Goal: Information Seeking & Learning: Learn about a topic

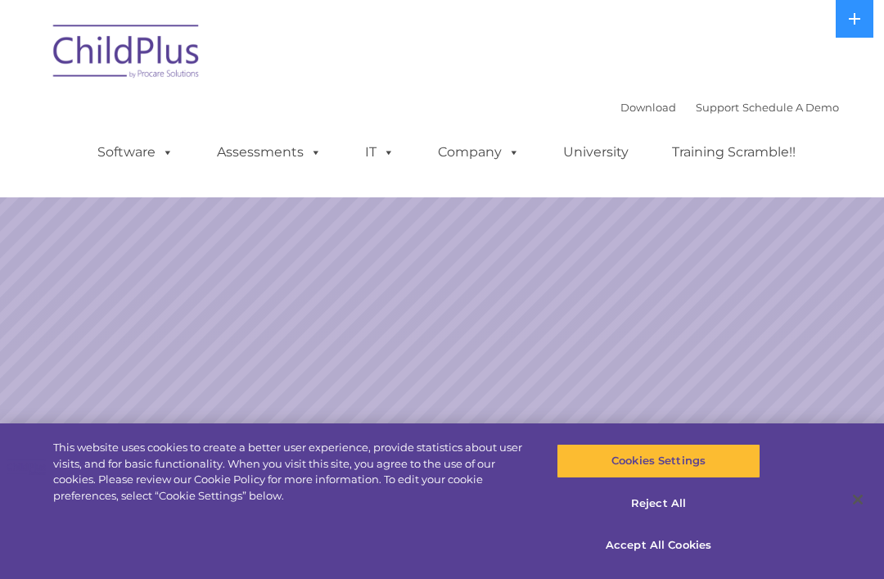
select select "MEDIUM"
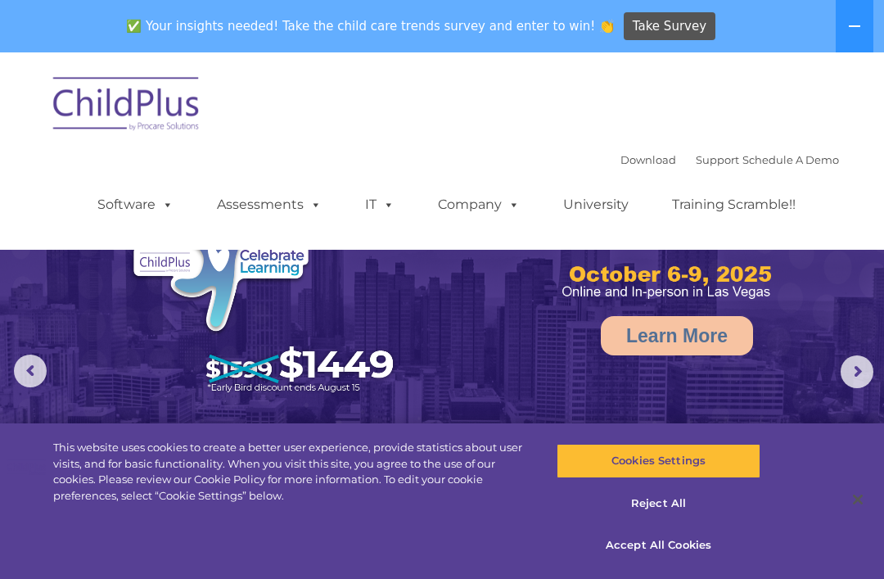
click at [855, 31] on icon at bounding box center [854, 26] width 13 height 13
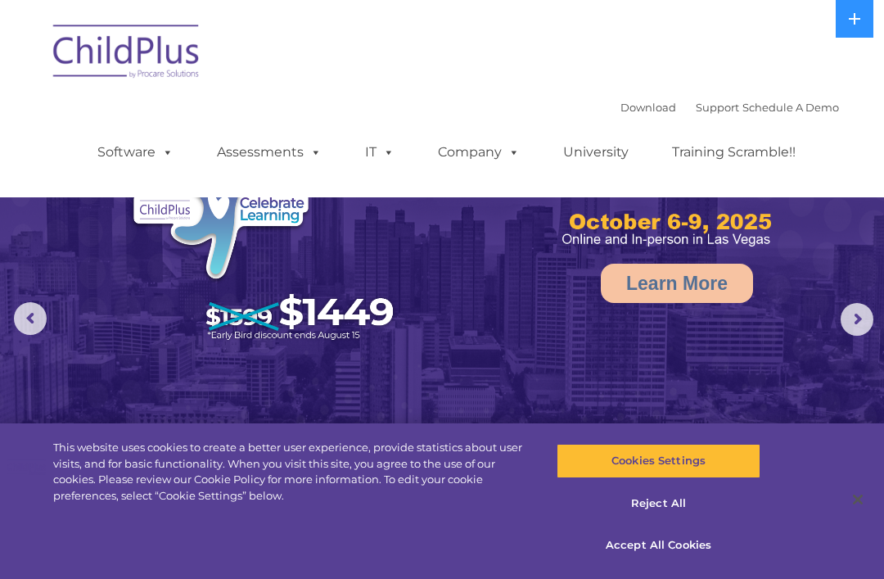
click at [854, 14] on icon at bounding box center [854, 18] width 13 height 13
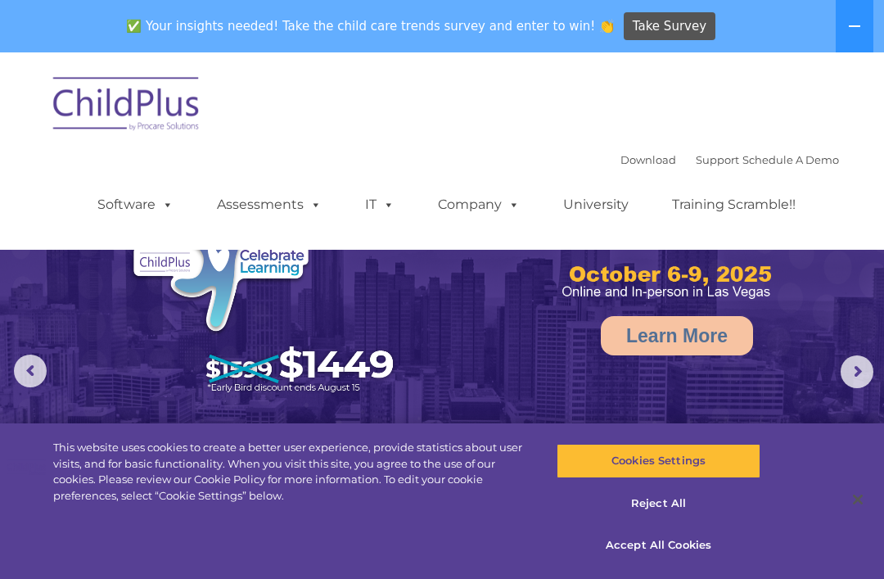
click at [848, 25] on button at bounding box center [855, 26] width 38 height 52
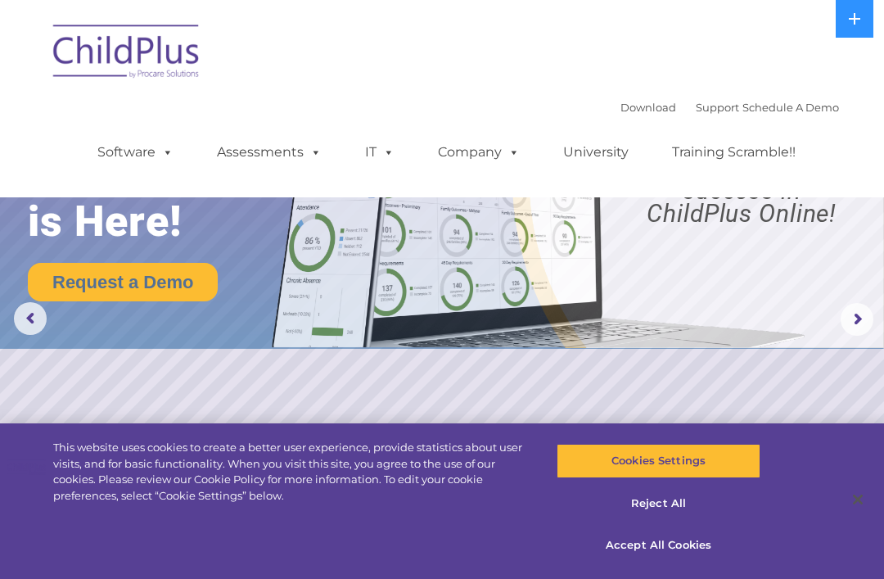
click at [120, 147] on link "Software" at bounding box center [135, 152] width 109 height 33
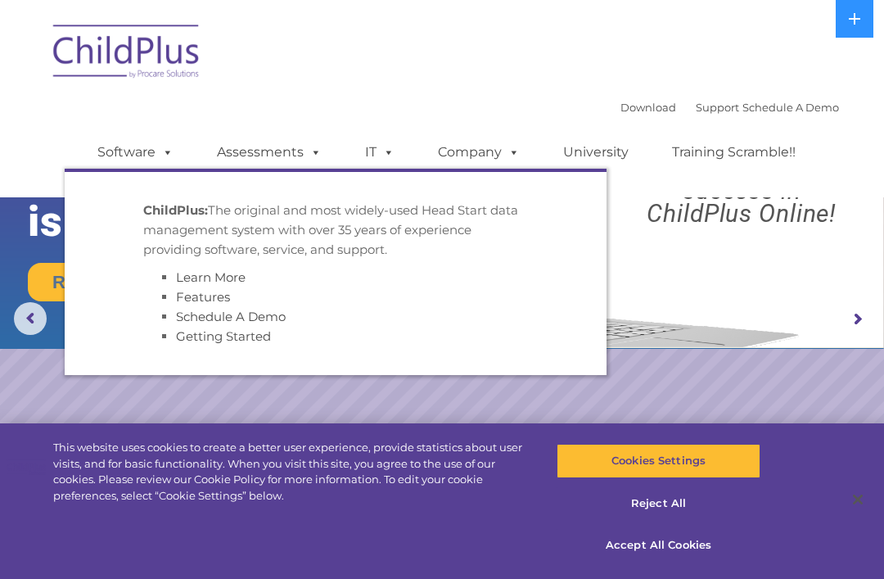
click at [133, 148] on link "Software" at bounding box center [135, 152] width 109 height 33
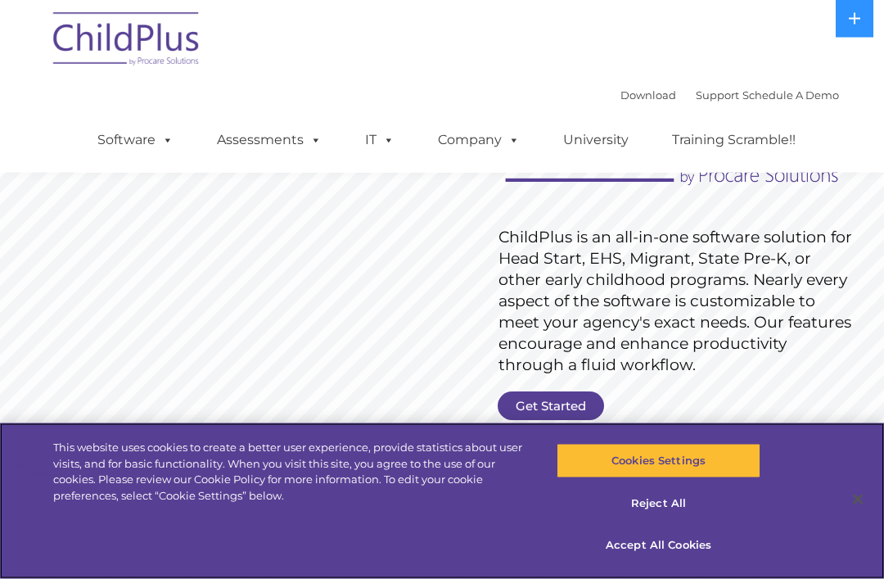
scroll to position [96, 0]
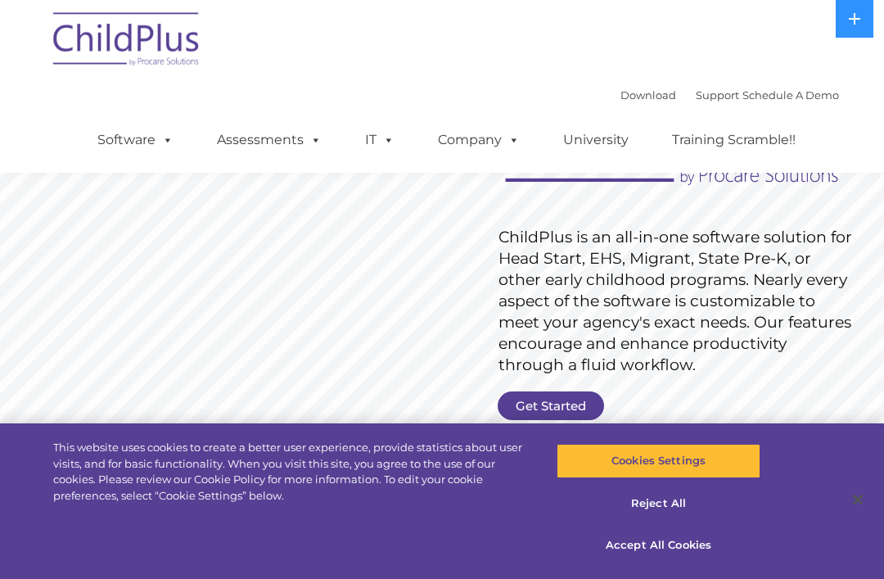
click at [532, 400] on link "Get Started" at bounding box center [551, 405] width 106 height 29
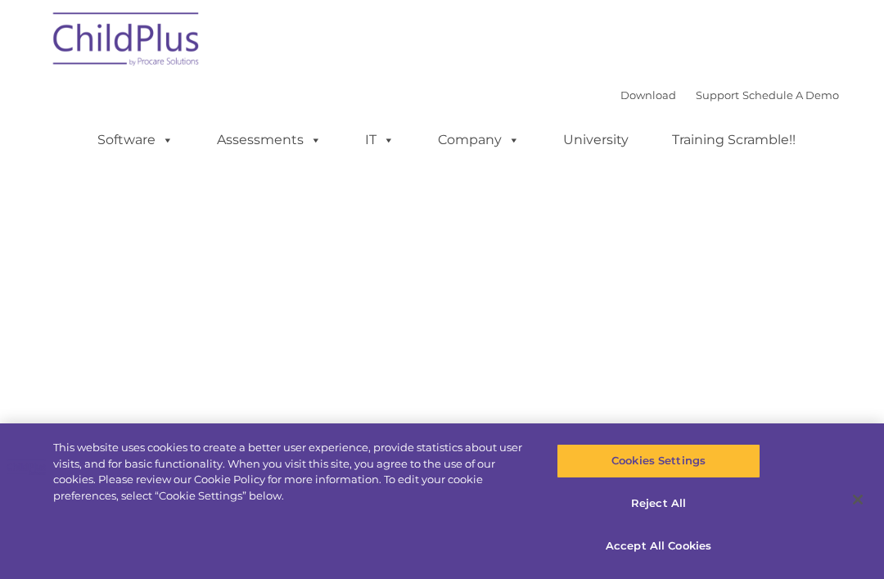
select select "MEDIUM"
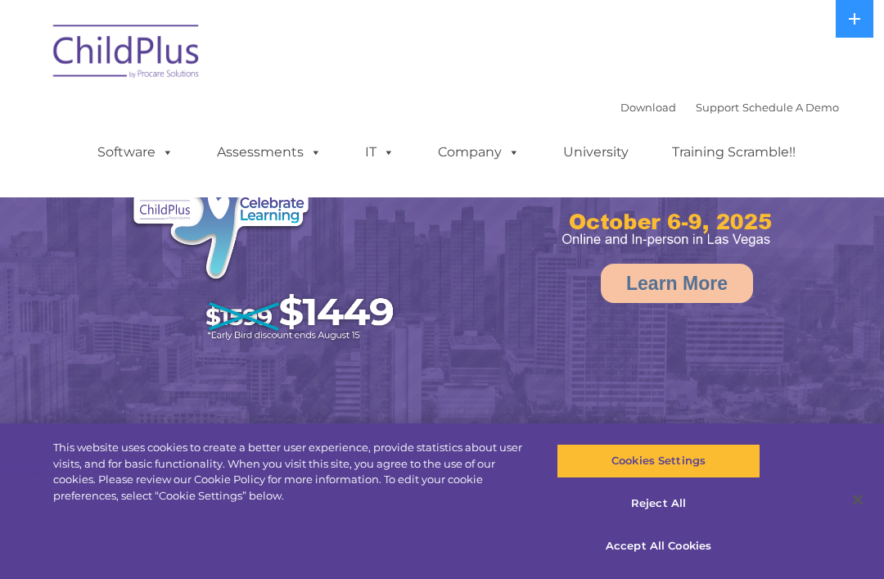
select select "MEDIUM"
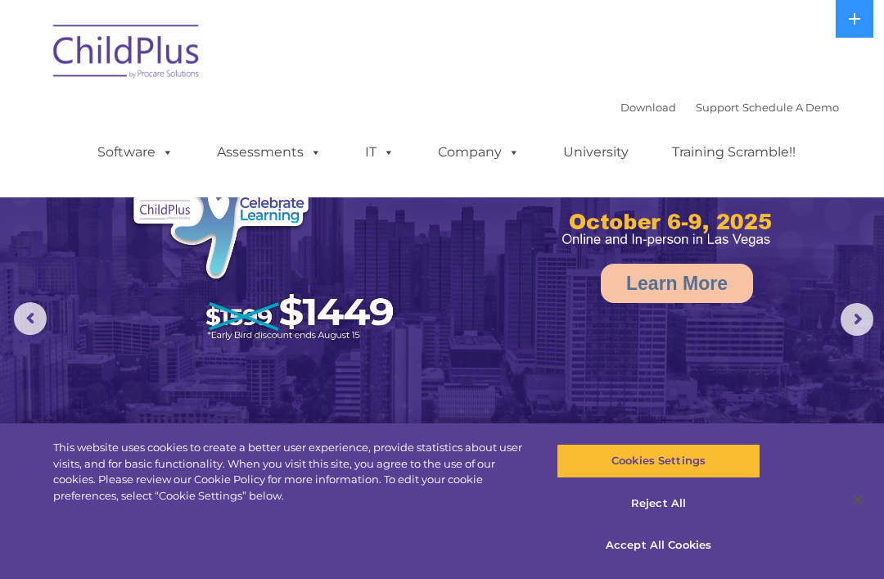
click at [621, 105] on link "Download" at bounding box center [649, 107] width 56 height 13
